Goal: Transaction & Acquisition: Purchase product/service

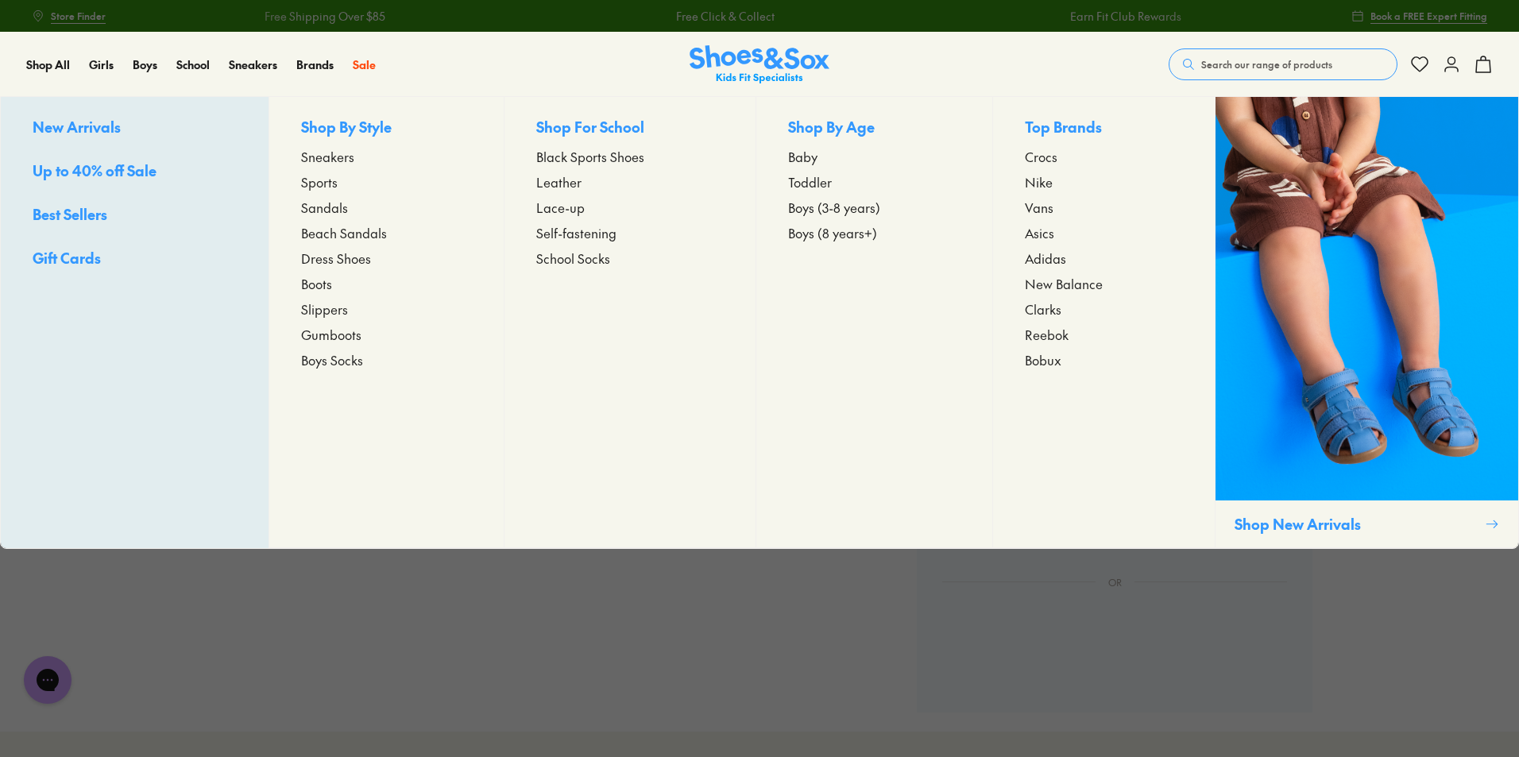
click at [120, 170] on span "Up to 40% off Sale" at bounding box center [95, 171] width 124 height 20
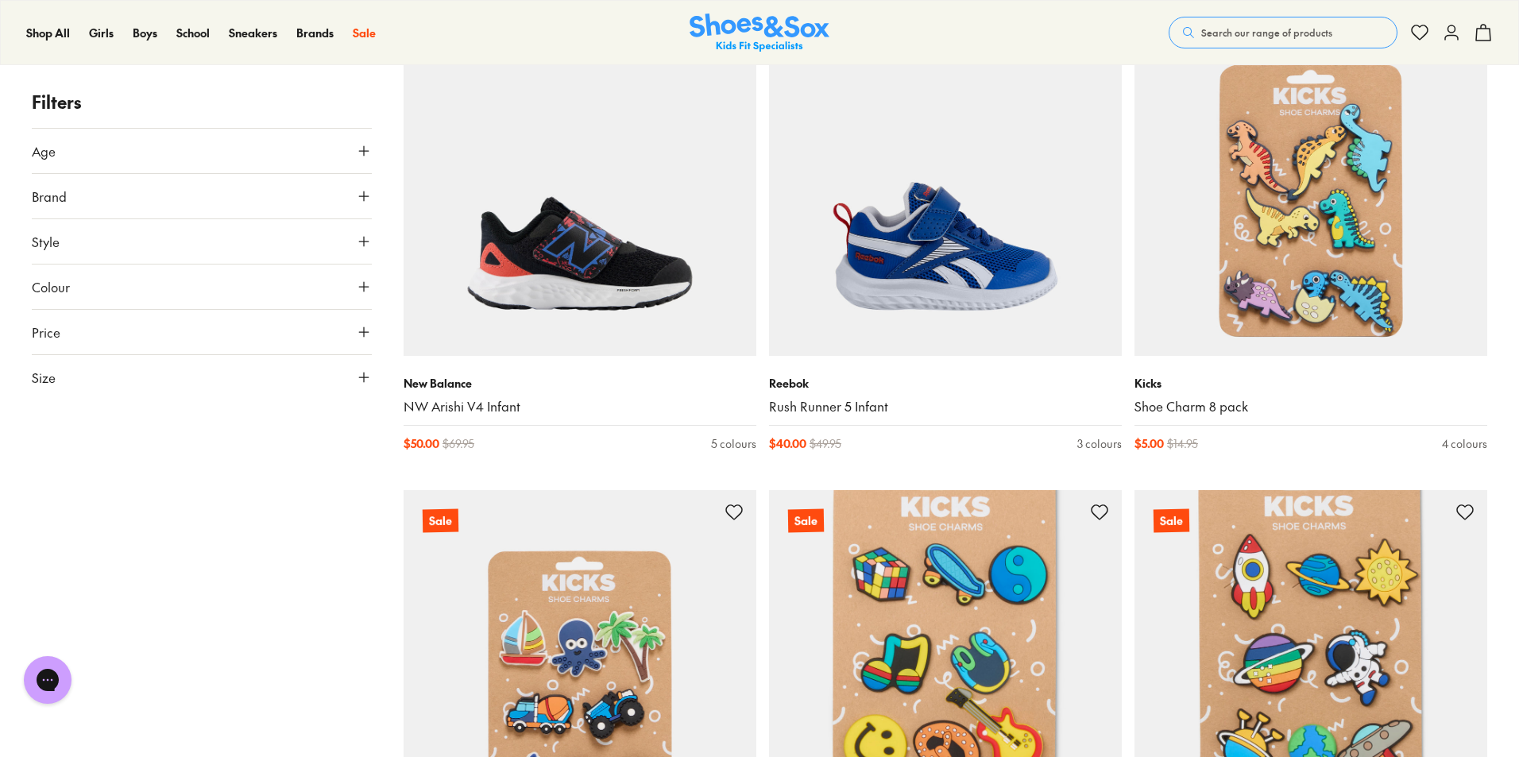
click at [156, 382] on button "Size" at bounding box center [202, 377] width 340 height 45
click at [57, 467] on button "28" at bounding box center [57, 469] width 51 height 38
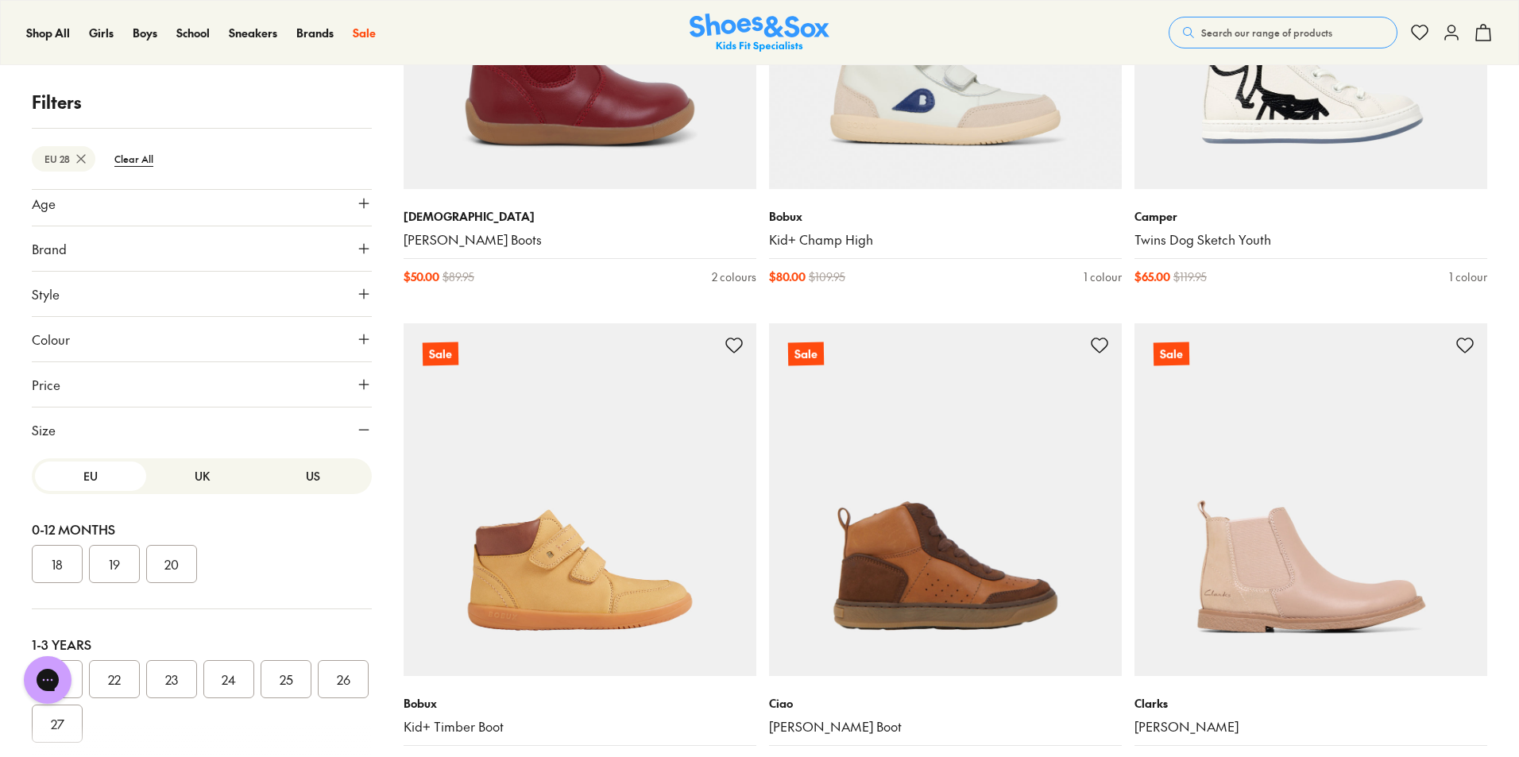
click at [106, 299] on button "Style" at bounding box center [202, 294] width 340 height 45
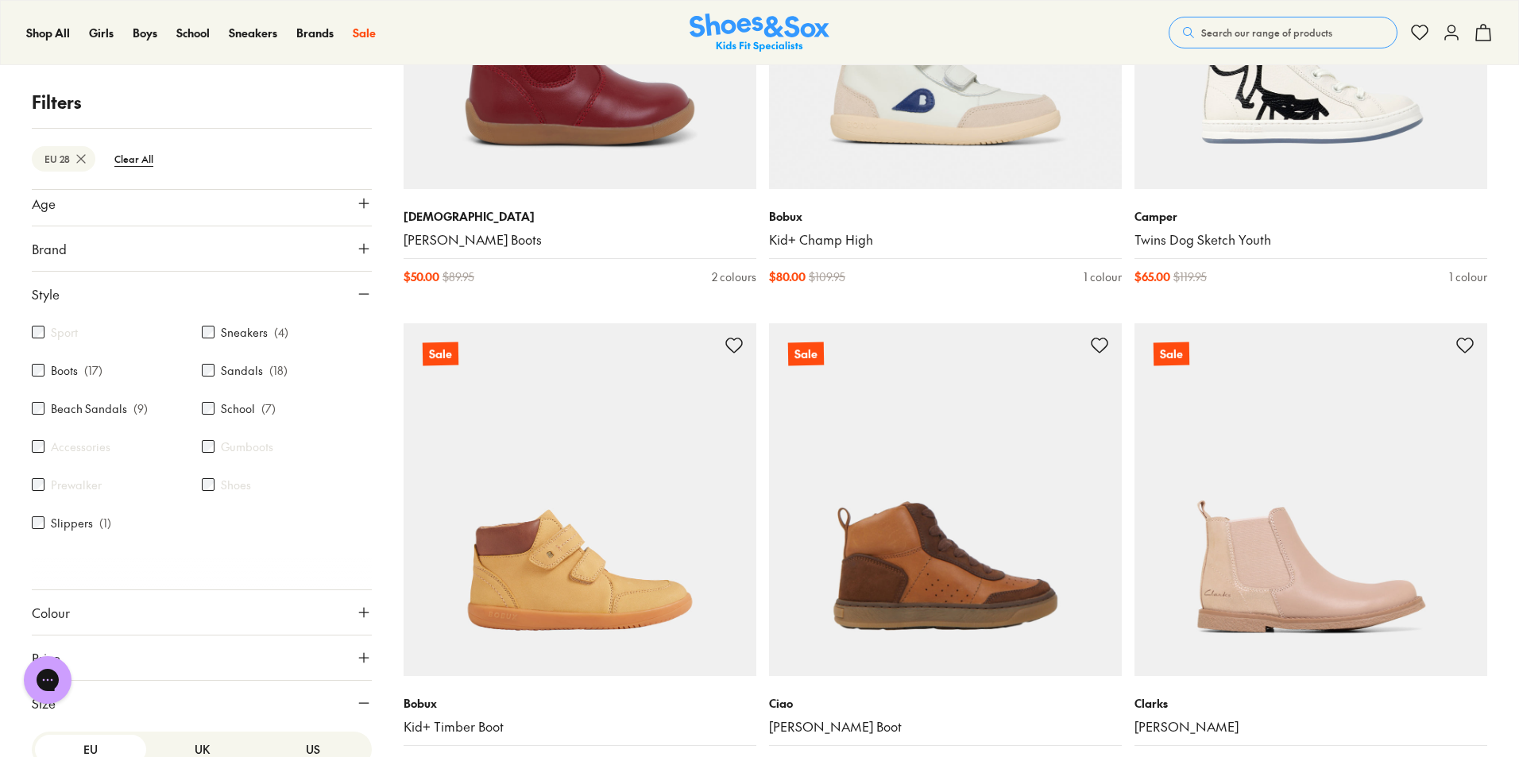
click at [244, 335] on label "Sneakers" at bounding box center [244, 332] width 47 height 17
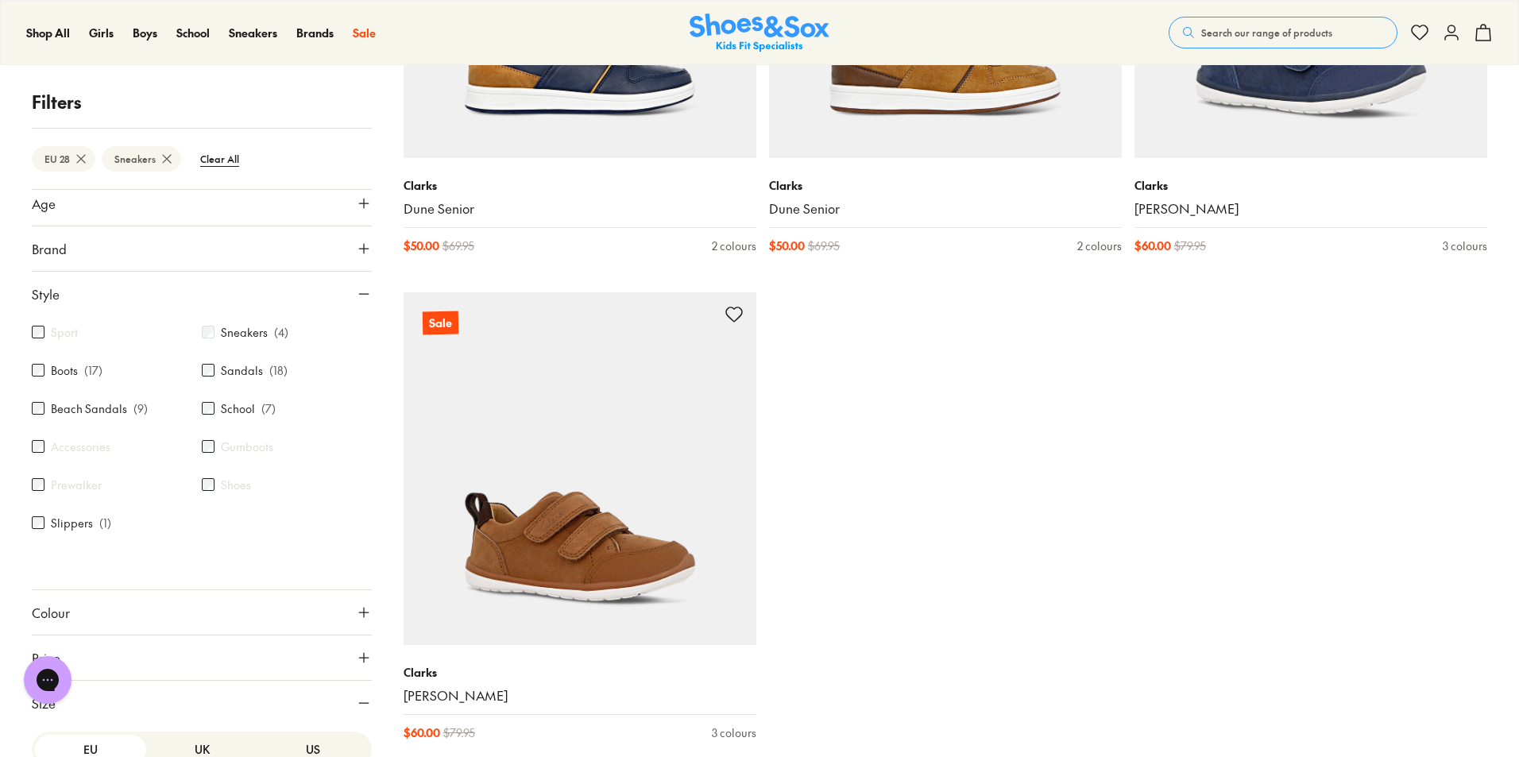
scroll to position [118, 0]
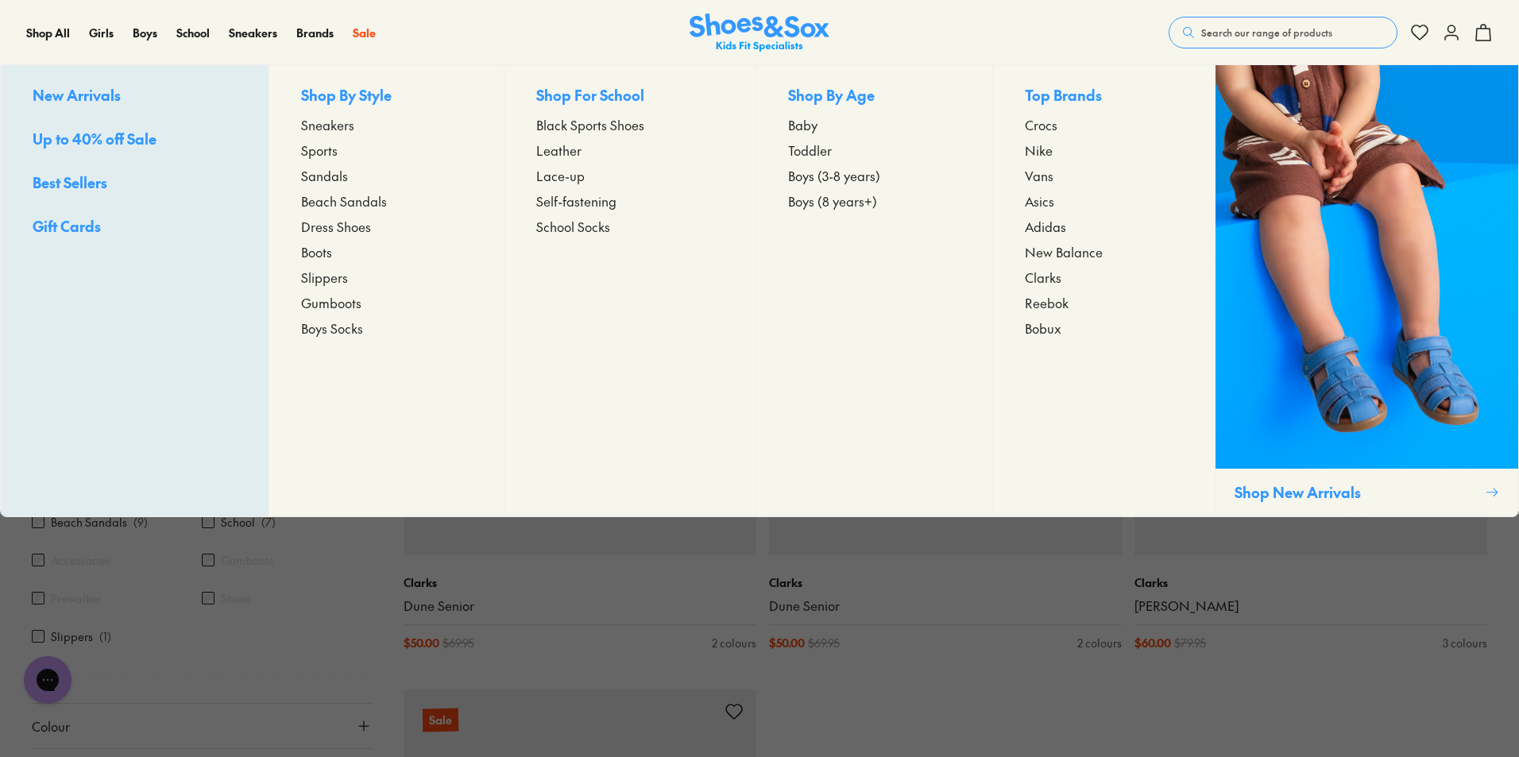
click at [330, 126] on span "Sneakers" at bounding box center [327, 124] width 53 height 19
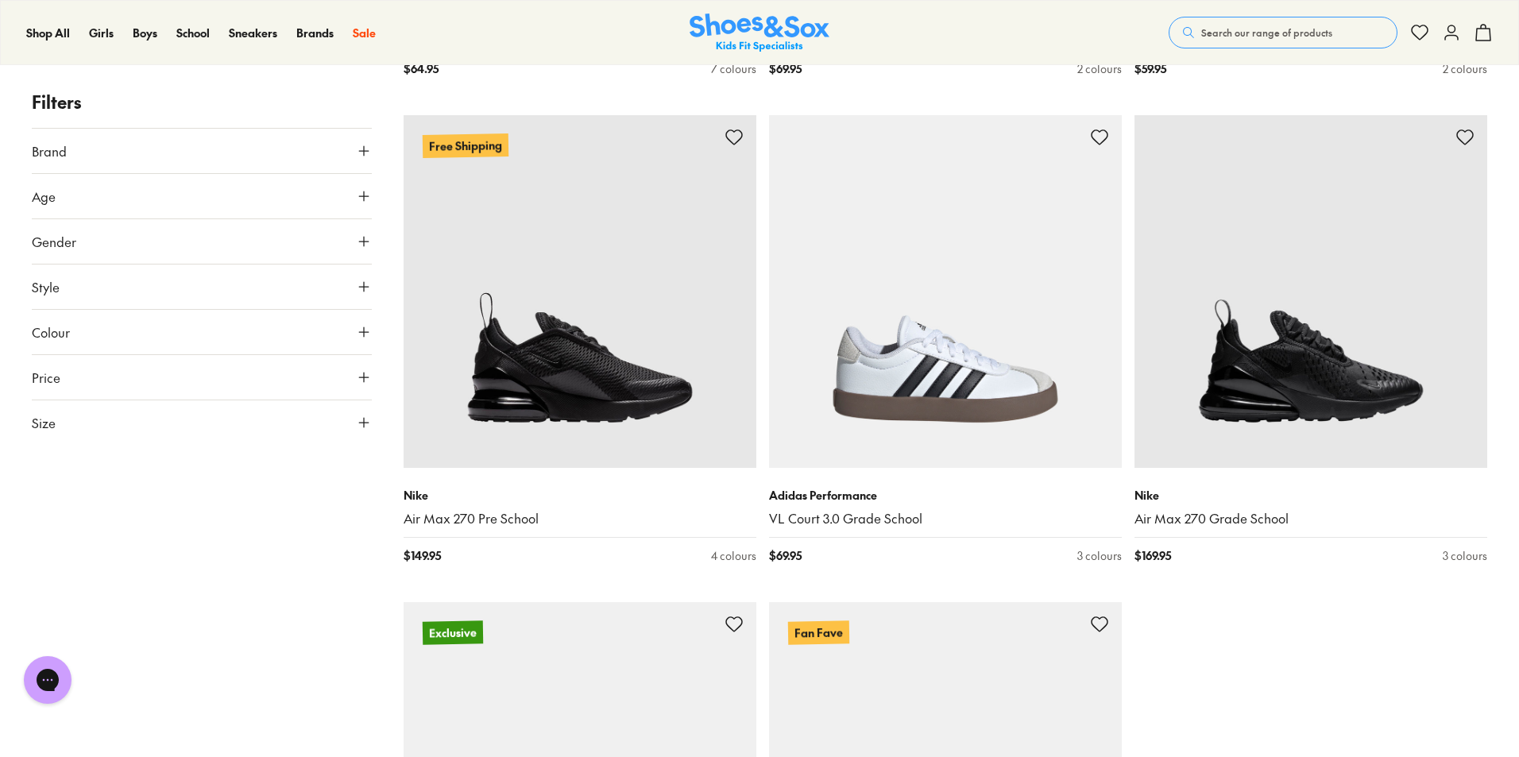
scroll to position [4609, 0]
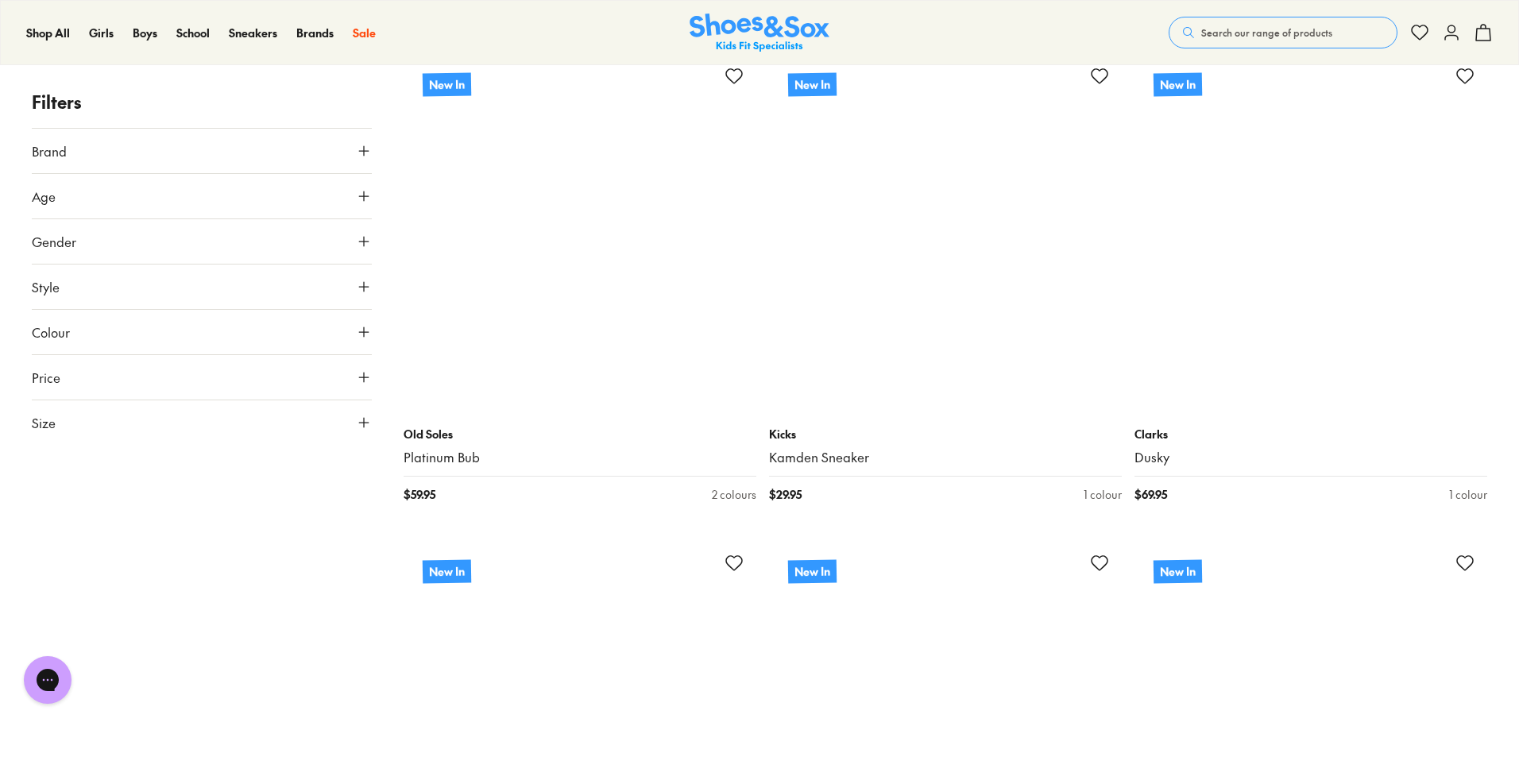
scroll to position [9536, 0]
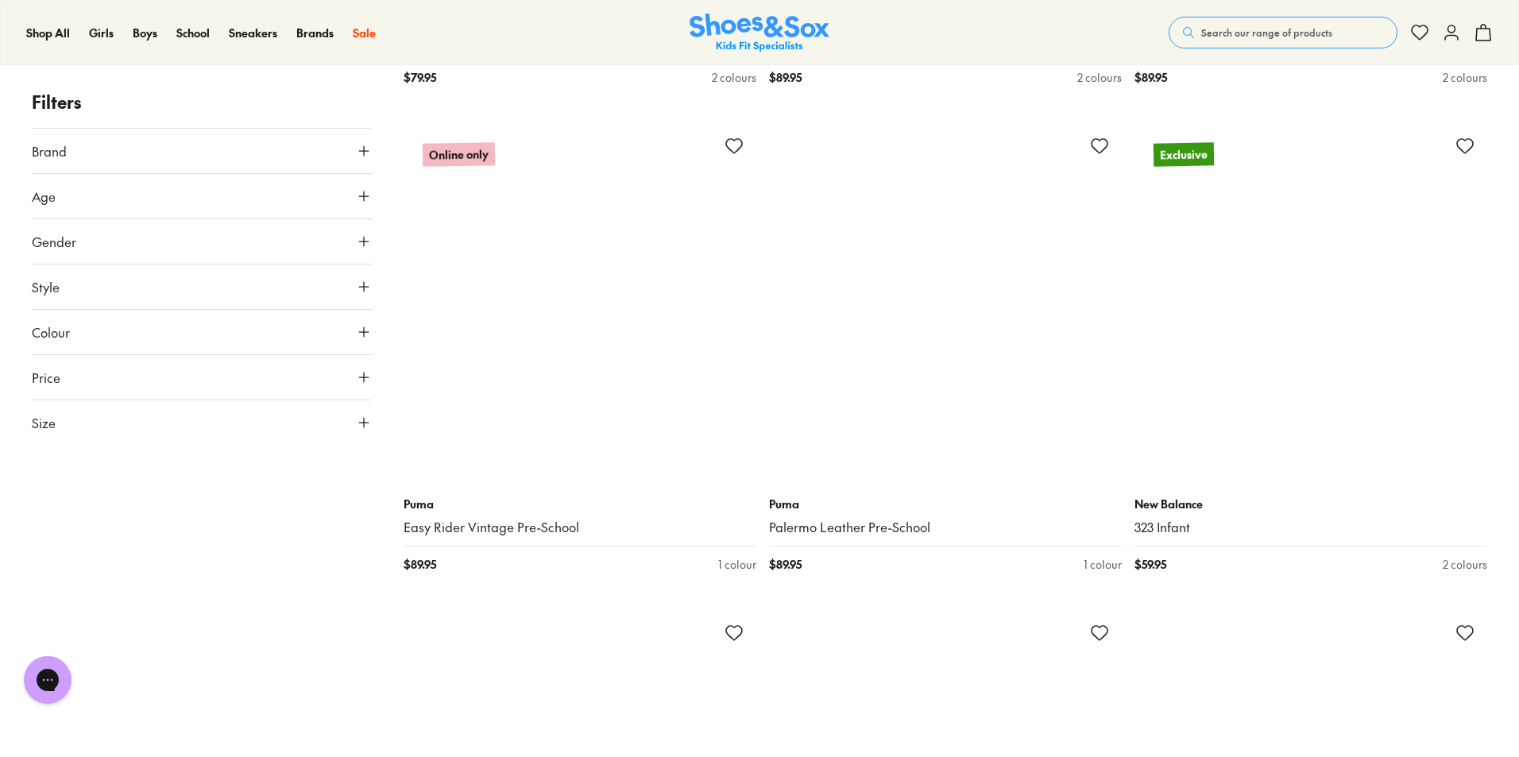
scroll to position [11920, 0]
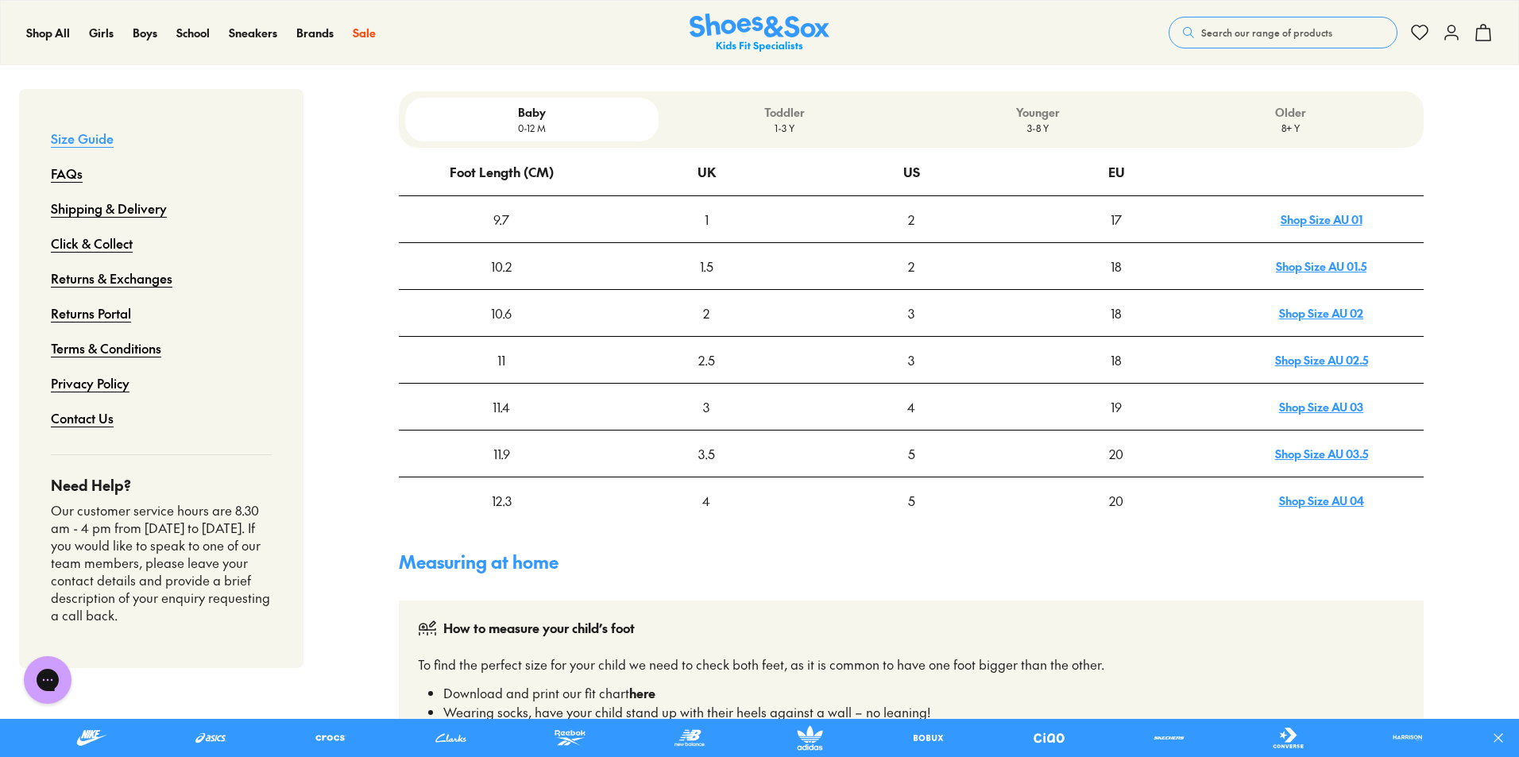
scroll to position [477, 0]
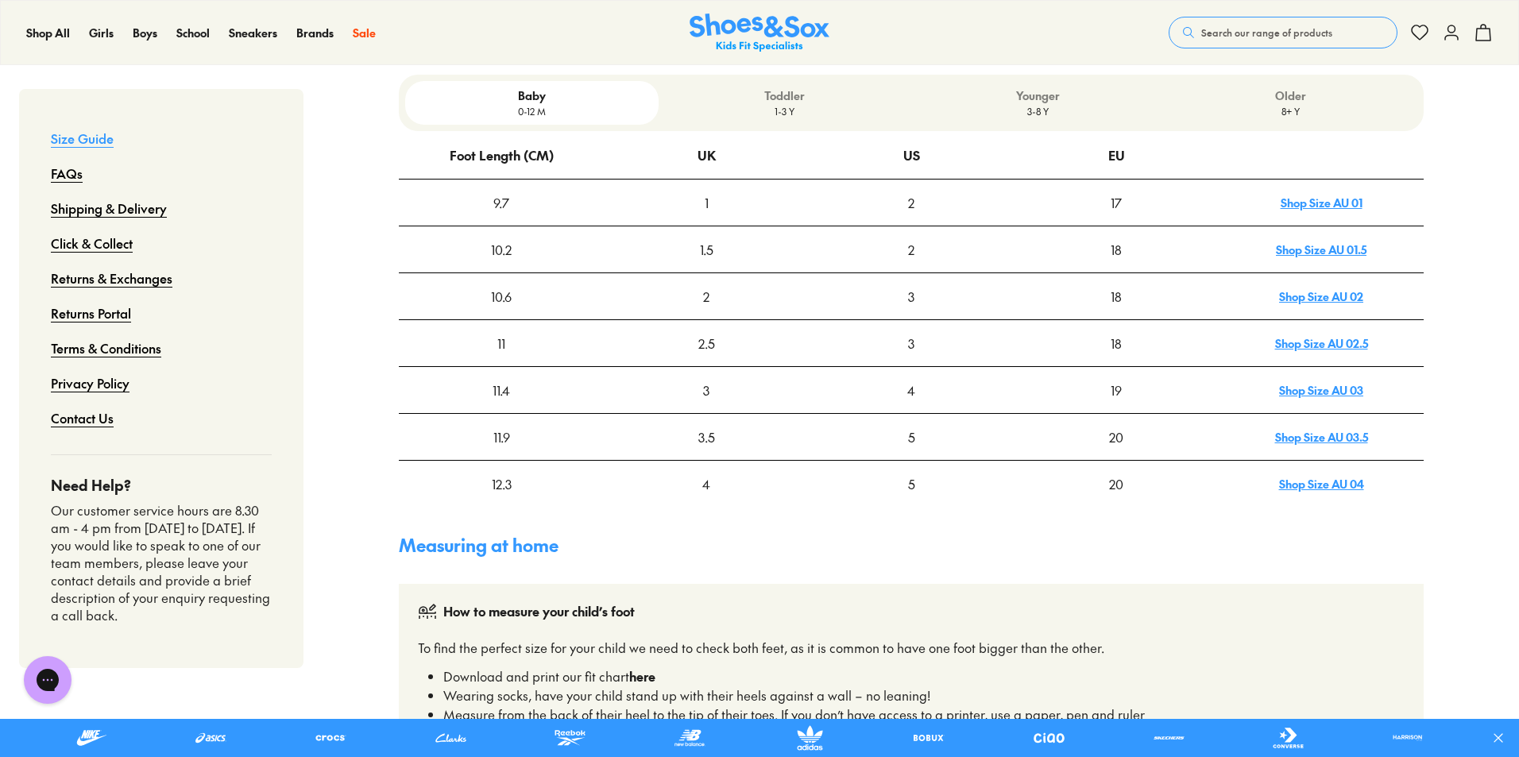
click at [794, 105] on p "1-3 Y" at bounding box center [785, 111] width 240 height 14
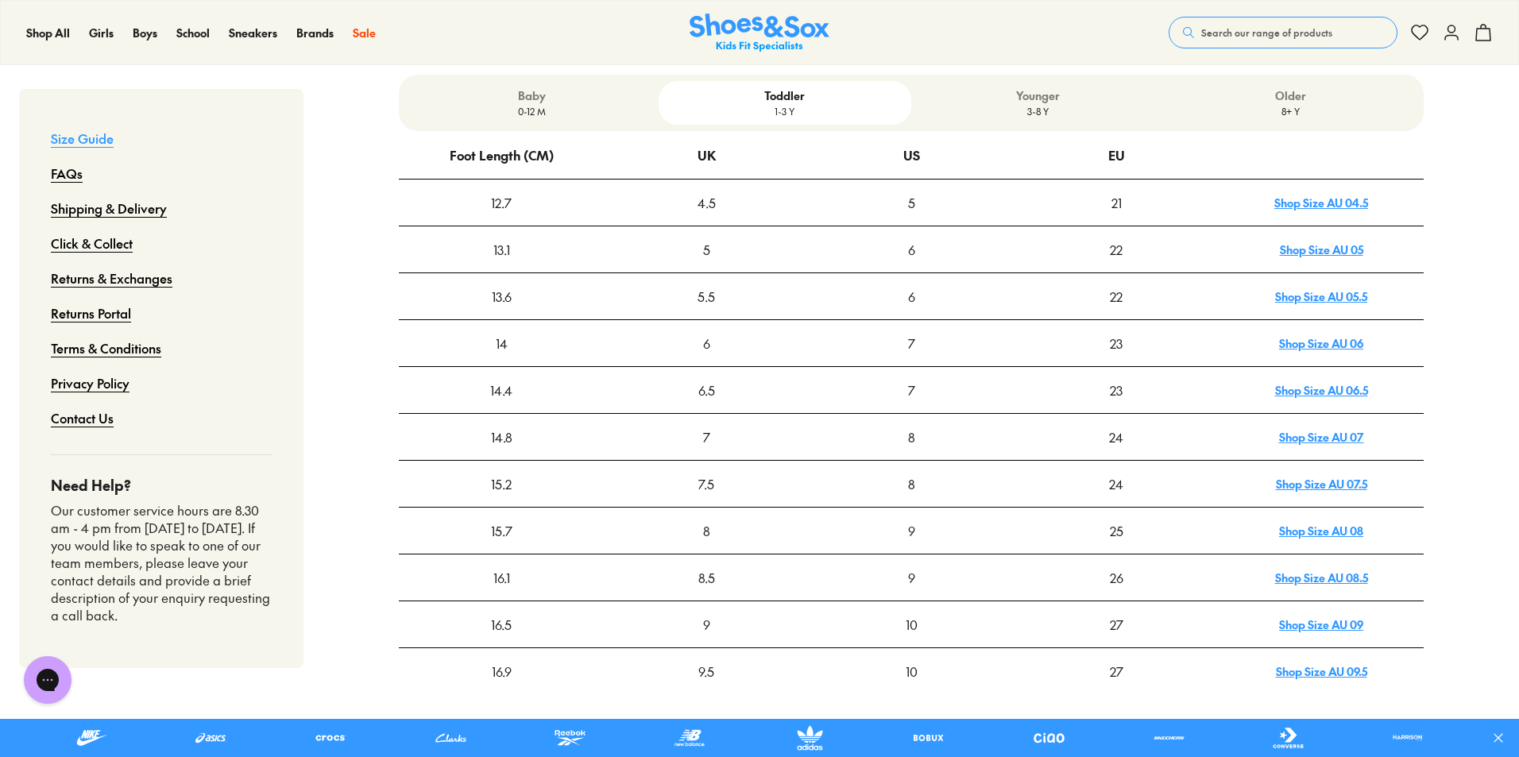
click at [1036, 103] on p "Younger" at bounding box center [1038, 95] width 240 height 17
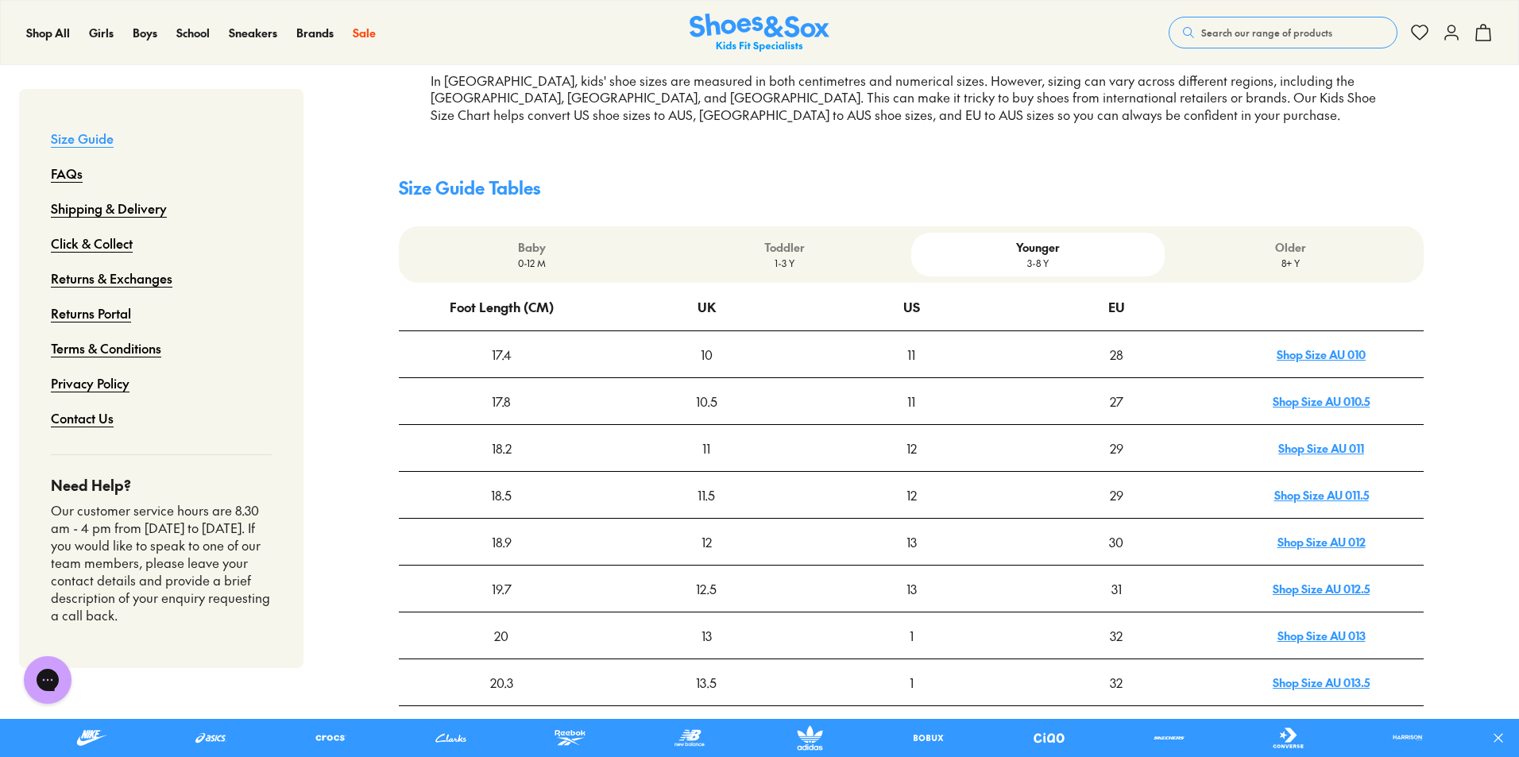
scroll to position [318, 0]
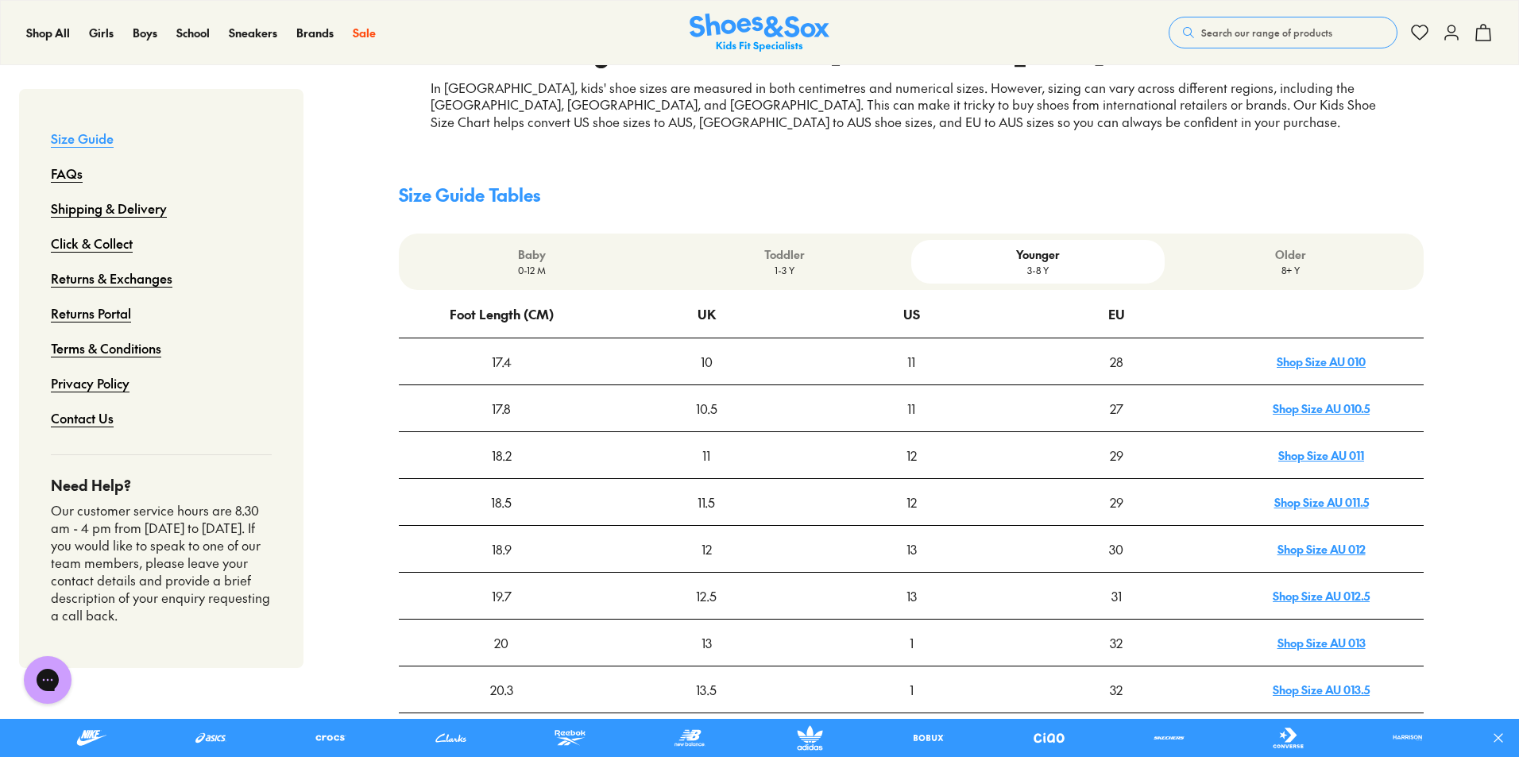
click at [1342, 362] on link "Shop Size AU 010" at bounding box center [1321, 362] width 89 height 16
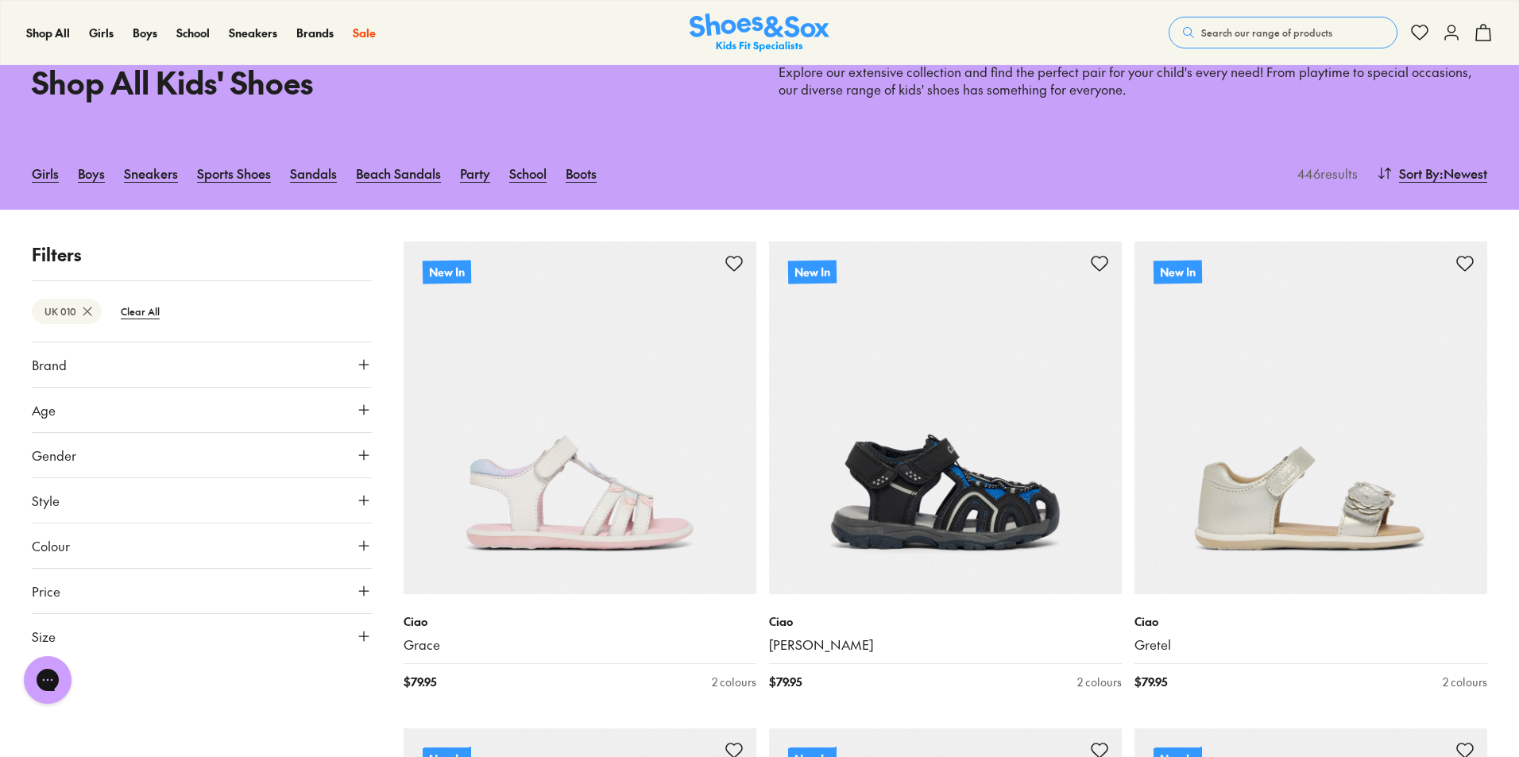
click at [202, 469] on button "Gender" at bounding box center [202, 455] width 340 height 45
click at [245, 505] on label "Boys" at bounding box center [243, 501] width 83 height 29
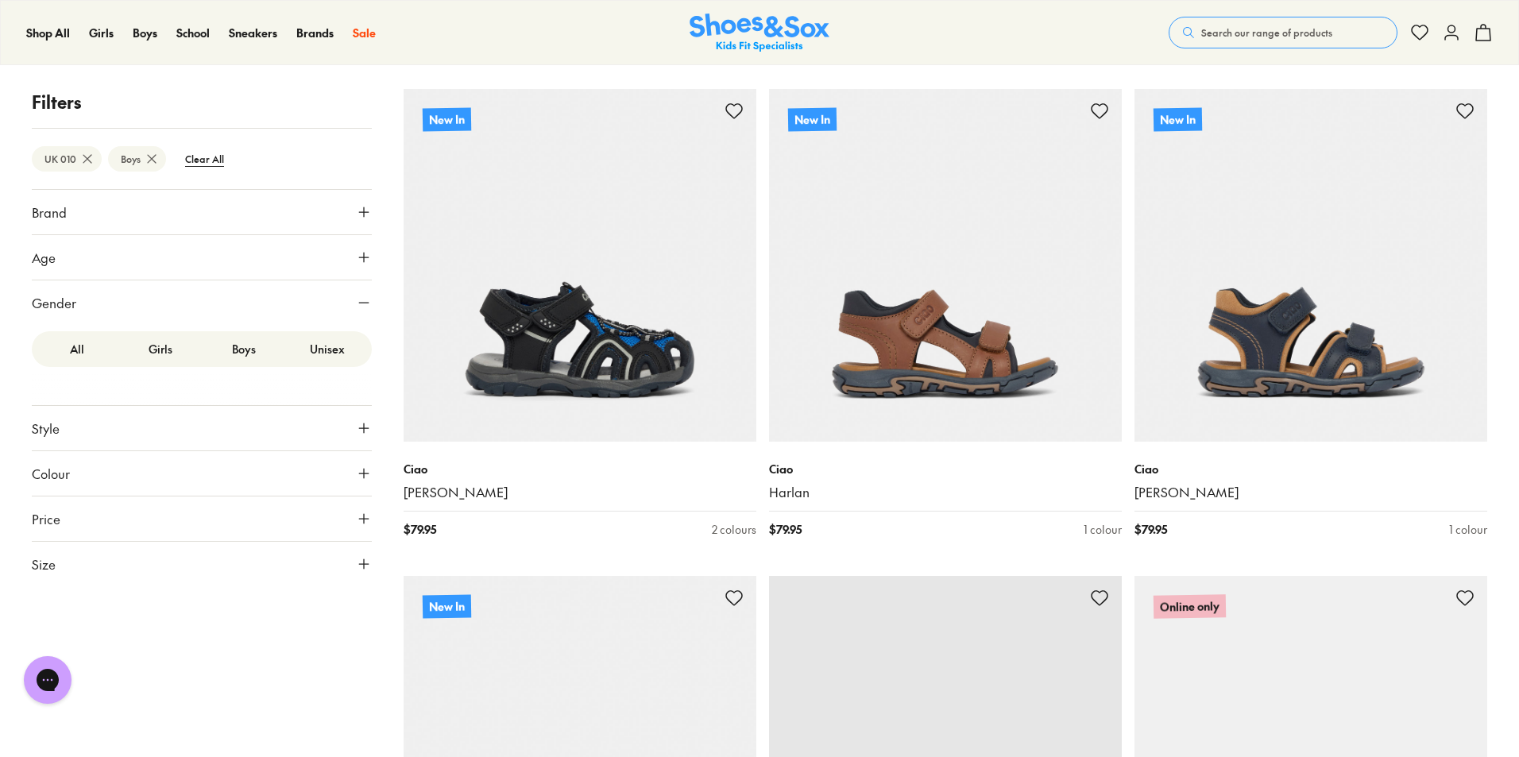
scroll to position [238, 0]
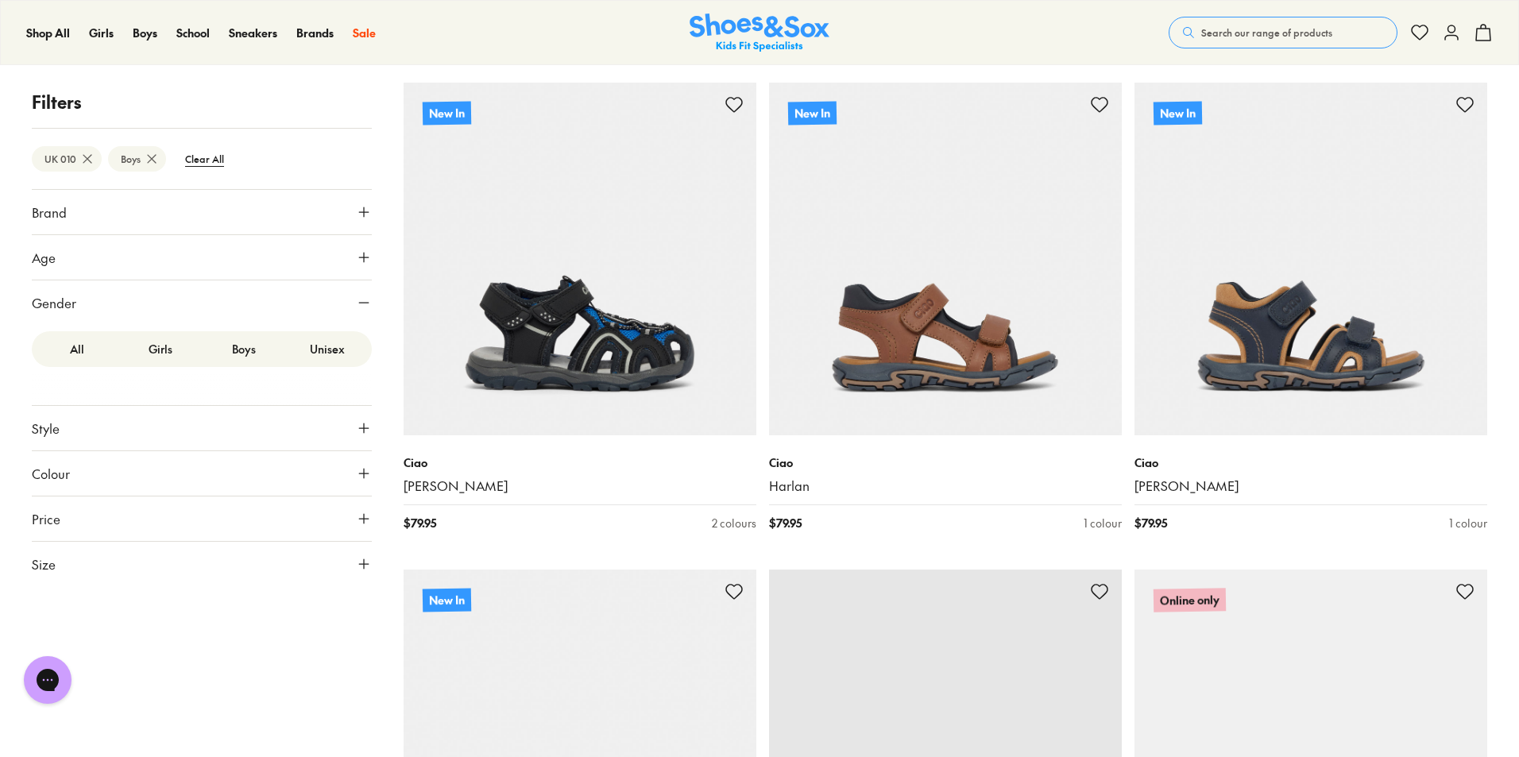
click at [235, 436] on button "Style" at bounding box center [202, 428] width 340 height 45
click at [276, 469] on p "( 32 )" at bounding box center [283, 467] width 19 height 17
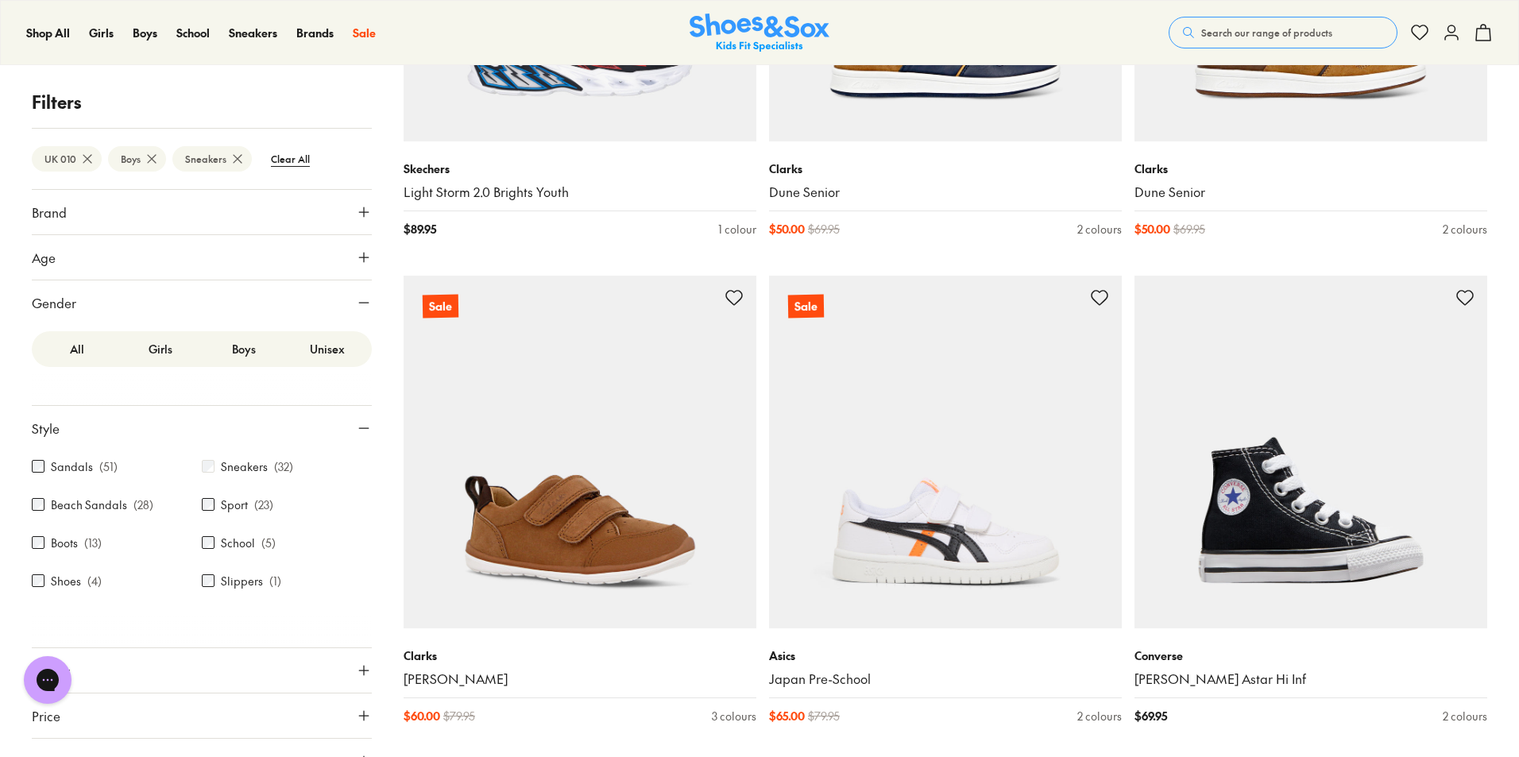
scroll to position [4108, 0]
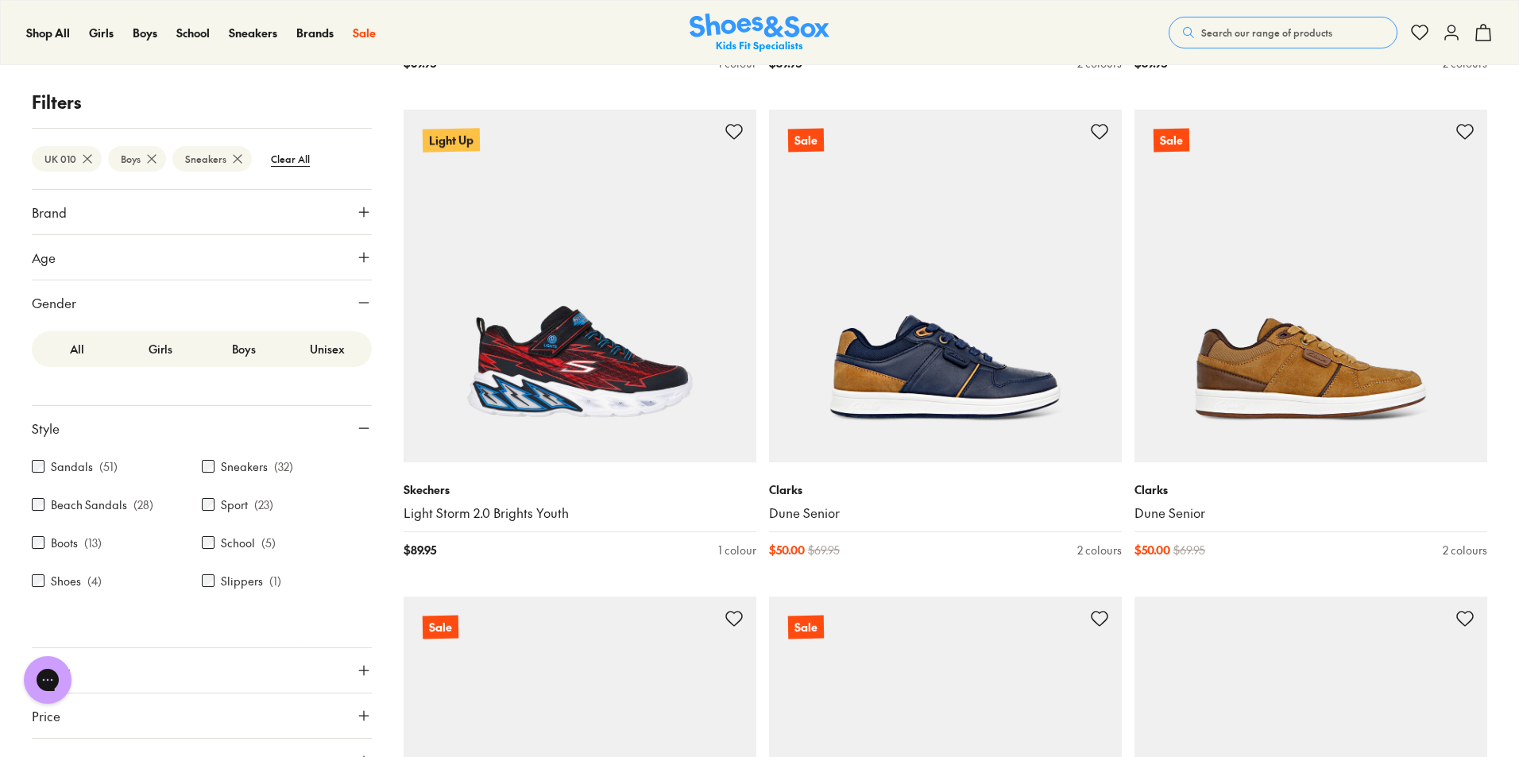
click at [89, 157] on use at bounding box center [87, 159] width 8 height 8
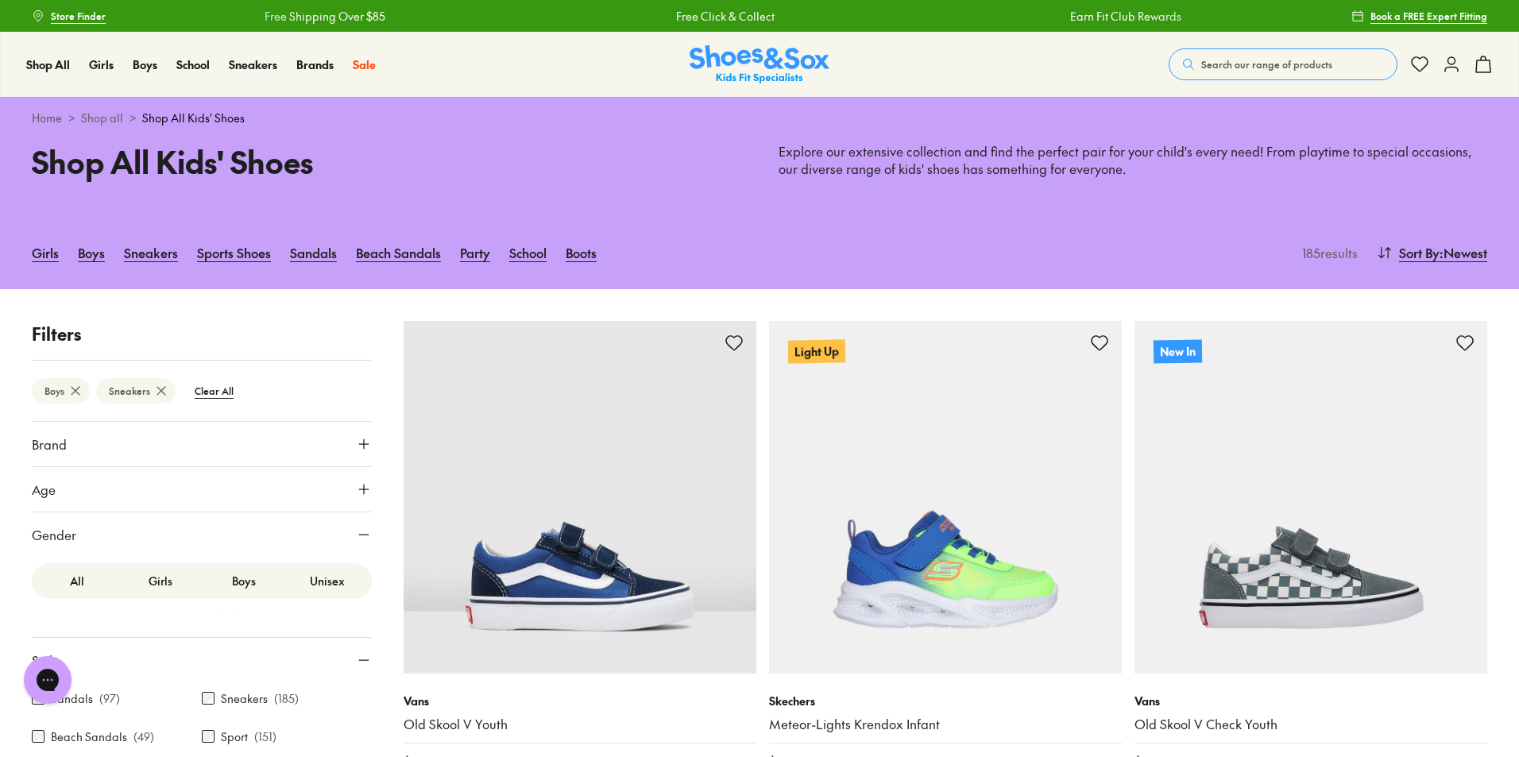
click at [155, 447] on button "Brand" at bounding box center [202, 444] width 340 height 45
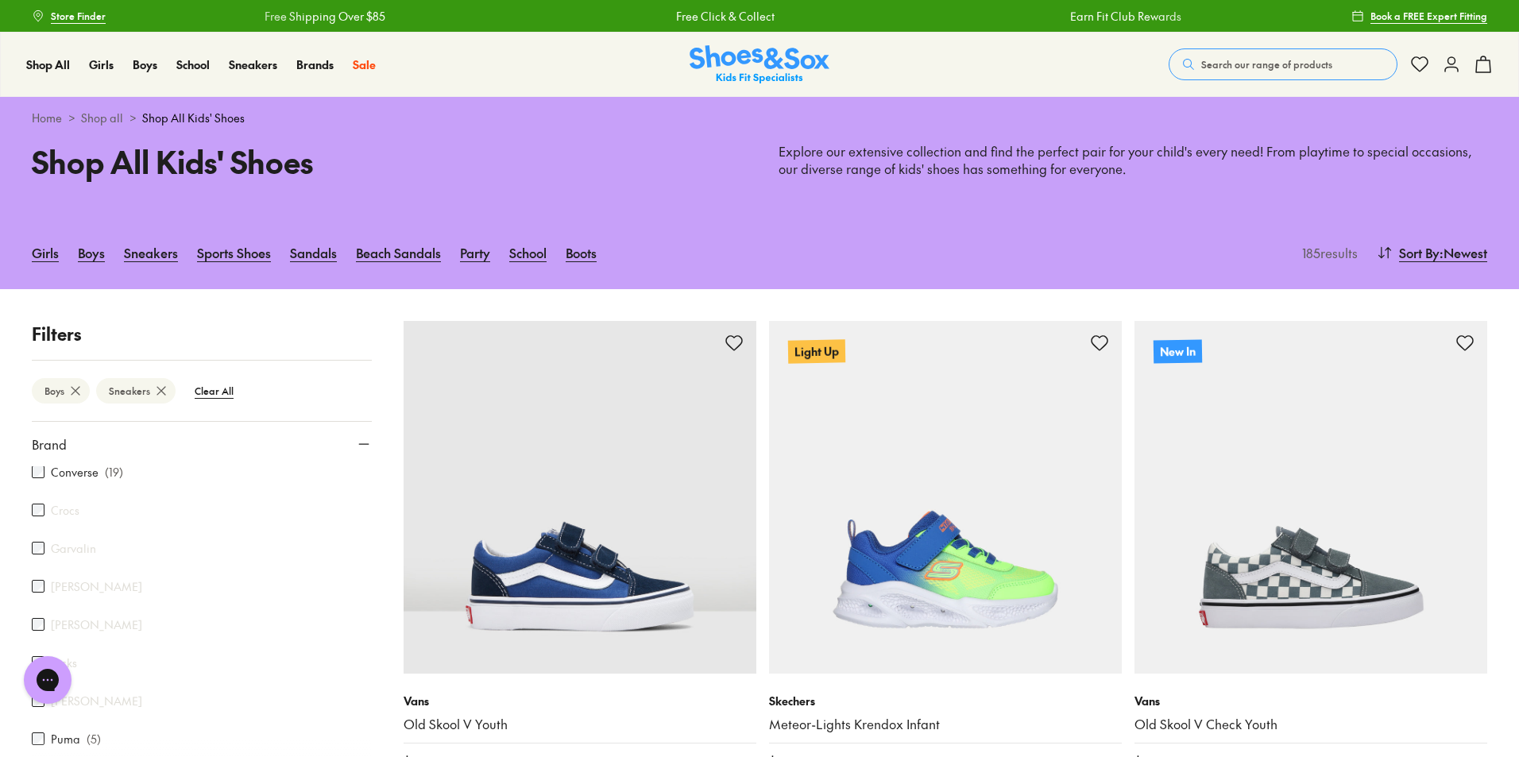
scroll to position [318, 0]
